Goal: Information Seeking & Learning: Learn about a topic

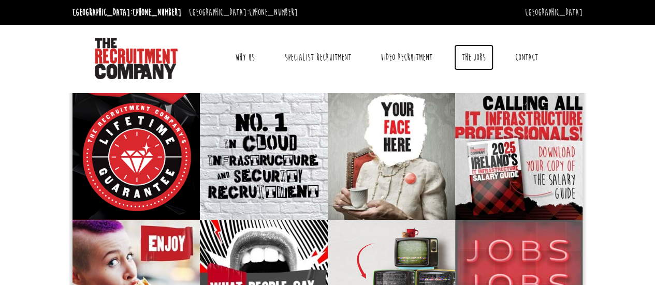
click at [482, 58] on link "The Jobs" at bounding box center [473, 58] width 39 height 26
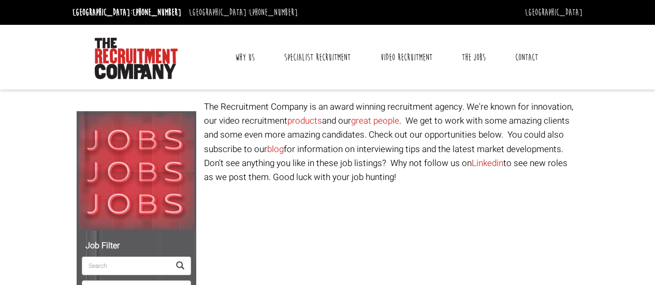
select select "[GEOGRAPHIC_DATA]"
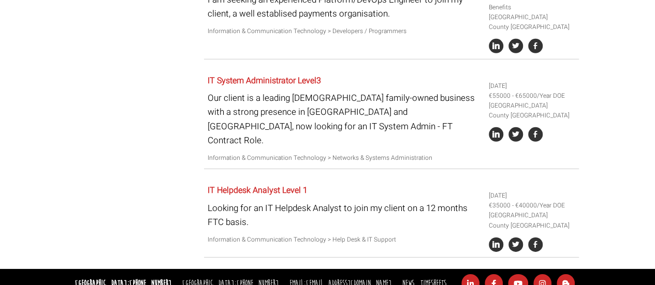
scroll to position [1535, 0]
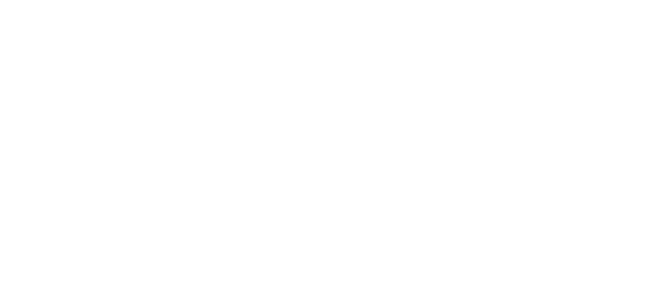
select select "[GEOGRAPHIC_DATA]"
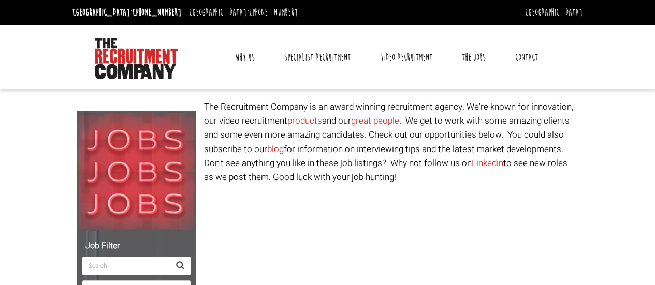
select select "Ireland"
